Goal: Information Seeking & Learning: Learn about a topic

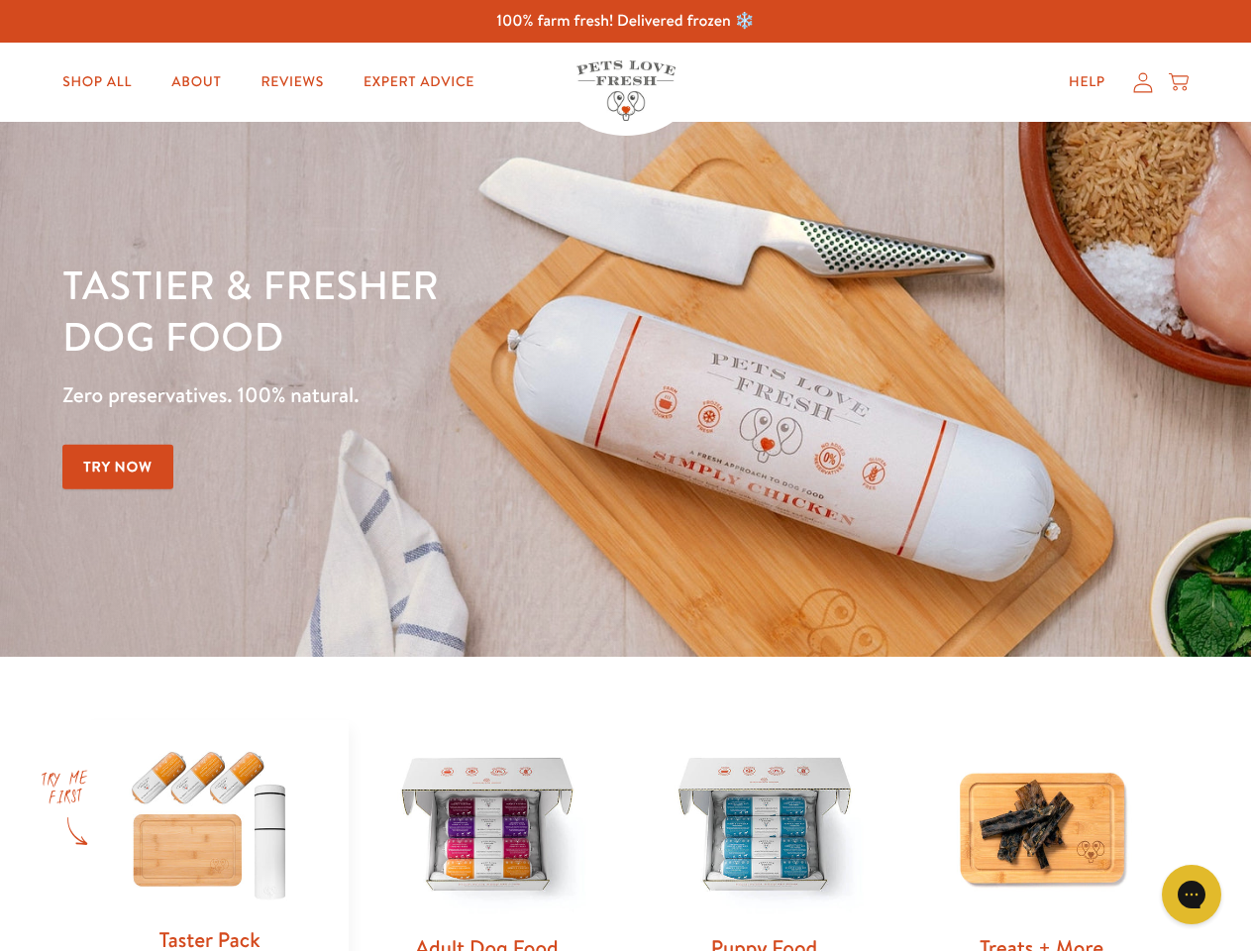
click at [625, 475] on div "Tastier & fresher dog food Zero preservatives. 100% natural. Try Now" at bounding box center [437, 389] width 751 height 261
click at [1192, 894] on icon "Gorgias live chat" at bounding box center [1191, 893] width 19 height 19
